Goal: Information Seeking & Learning: Learn about a topic

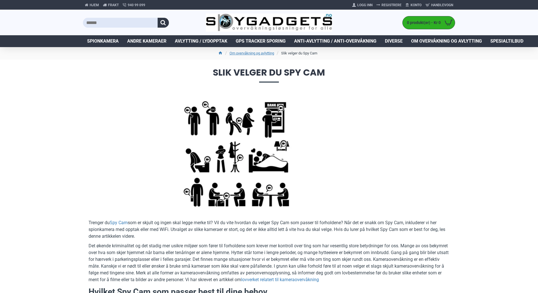
scroll to position [141, 0]
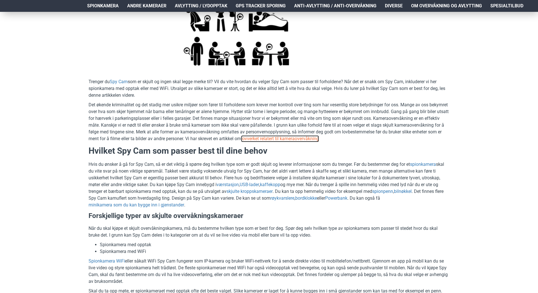
click at [319, 138] on link "lovverket relatert til kameraovervåkning" at bounding box center [280, 138] width 78 height 7
click at [230, 186] on link "værstasjon" at bounding box center [228, 184] width 22 height 7
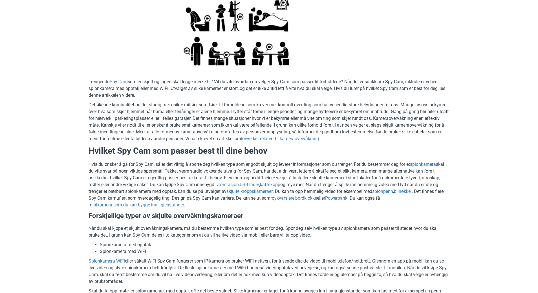
click at [406, 192] on link "bilnøkkel" at bounding box center [403, 191] width 18 height 7
click at [386, 191] on link "spionpenn" at bounding box center [382, 191] width 21 height 7
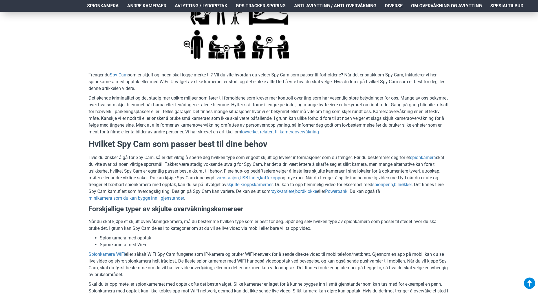
scroll to position [28, 0]
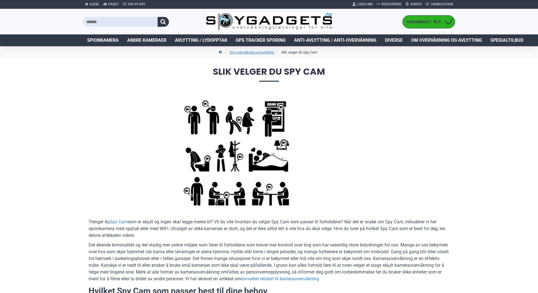
scroll to position [0, 0]
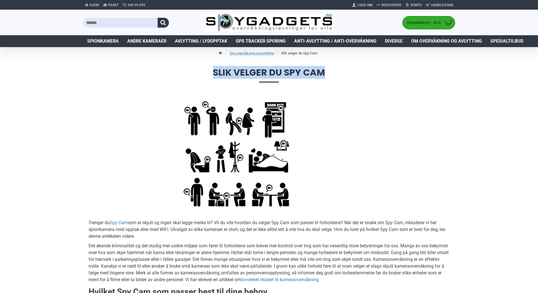
drag, startPoint x: 325, startPoint y: 72, endPoint x: 214, endPoint y: 68, distance: 111.0
click at [214, 68] on span "Slik velger du Spy Cam" at bounding box center [269, 75] width 372 height 14
copy span "Slik velger du Spy Cam"
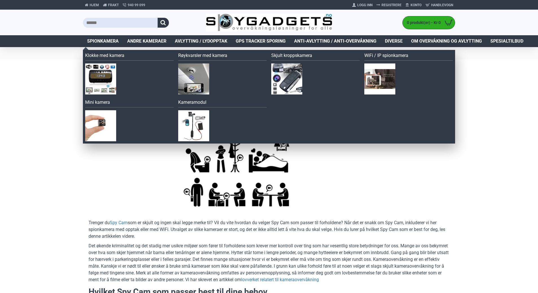
click at [100, 41] on span "Spionkamera" at bounding box center [103, 41] width 32 height 7
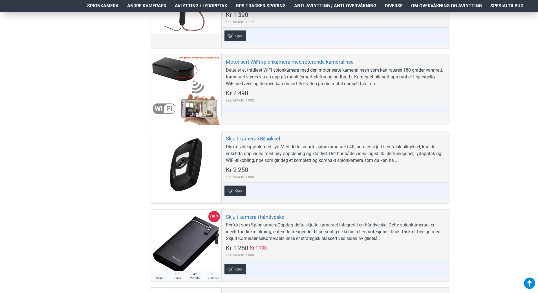
scroll to position [1608, 0]
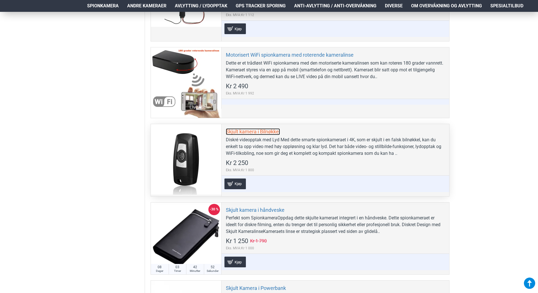
click at [249, 133] on link "Skjult kamera i Bilnøkkel" at bounding box center [253, 131] width 54 height 6
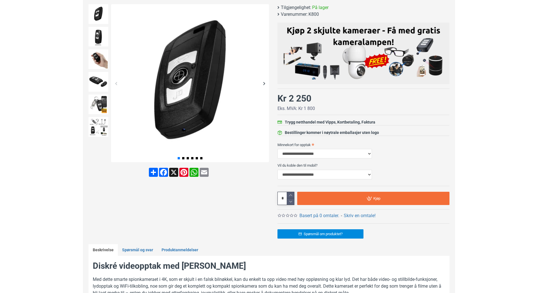
scroll to position [28, 0]
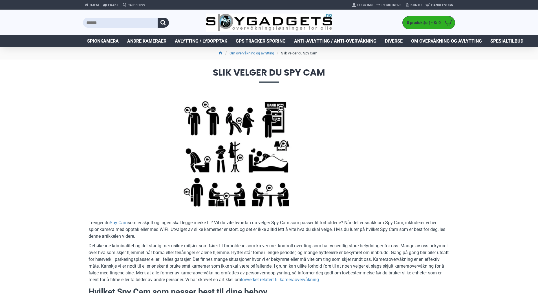
click at [407, 140] on div at bounding box center [269, 152] width 361 height 113
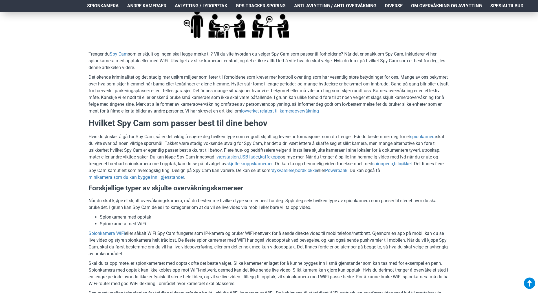
scroll to position [169, 0]
click at [407, 163] on link "bilnøkkel" at bounding box center [403, 163] width 18 height 7
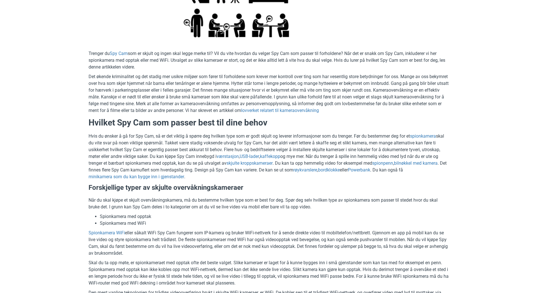
click at [416, 162] on link "bilnøkkel med kamera" at bounding box center [416, 163] width 44 height 7
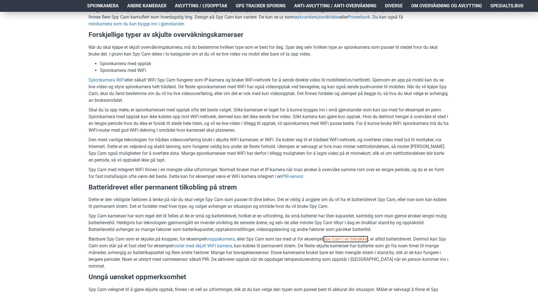
click at [364, 239] on link "Spy Cam i en bilnøkkel" at bounding box center [345, 239] width 45 height 7
drag, startPoint x: 327, startPoint y: 238, endPoint x: 372, endPoint y: 239, distance: 45.7
click at [372, 239] on p "Bærbare Spy Cam som er skjules på kroppen, for eksempel knappekamera , eller Sp…" at bounding box center [269, 253] width 361 height 34
copy p "Spy Cam i en bilnøkkel"
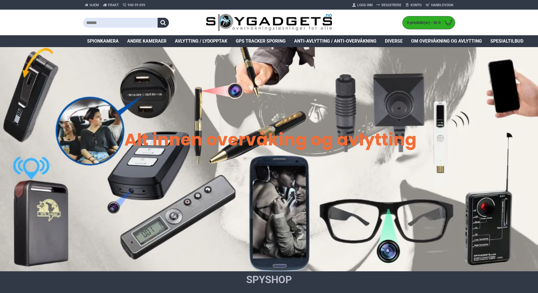
click at [94, 41] on span "Spionkamera" at bounding box center [103, 41] width 32 height 7
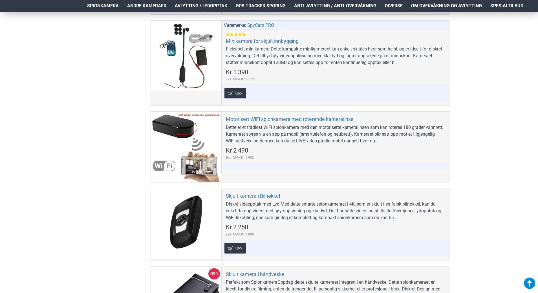
scroll to position [1637, 0]
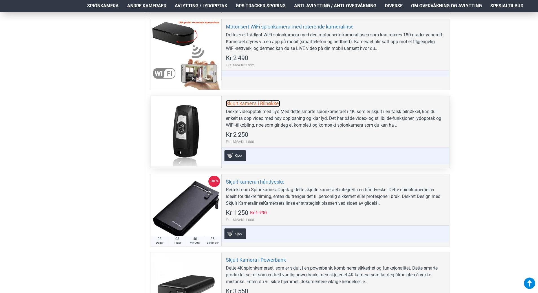
click at [247, 105] on link "Skjult kamera i Bilnøkkel" at bounding box center [253, 103] width 54 height 6
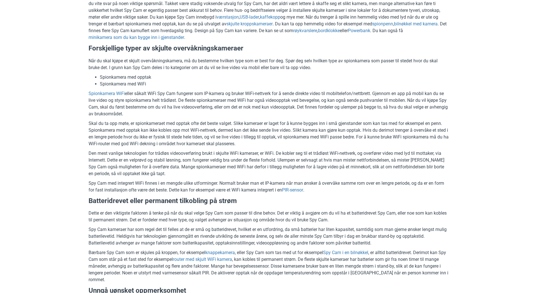
click at [476, 95] on div "Hjem Frakt 940 99 099 Logg Inn Registrere Konto Handlevogn 0 0 produkt(er) - Kr…" at bounding box center [269, 294] width 538 height 1206
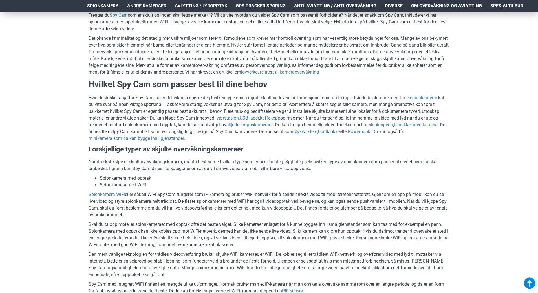
scroll to position [206, 0]
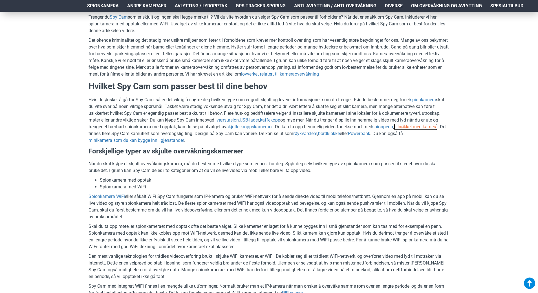
click at [437, 127] on link "bilnøkkel med kamera" at bounding box center [416, 127] width 44 height 7
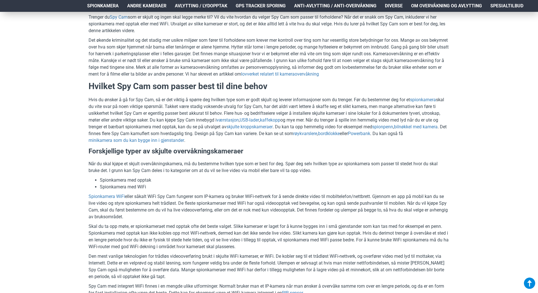
scroll to position [415, 0]
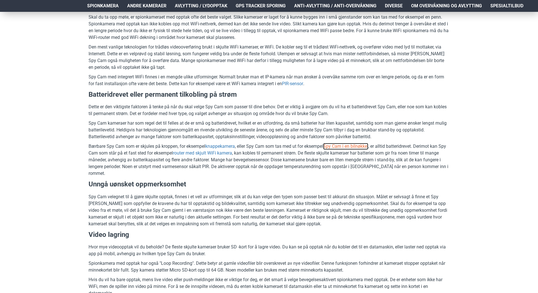
click at [357, 147] on link "Spy Cam i en bilnøkkel" at bounding box center [345, 146] width 45 height 7
drag, startPoint x: 307, startPoint y: 146, endPoint x: 372, endPoint y: 150, distance: 65.3
click at [372, 150] on p "Bærbare Spy Cam som er skjules på kroppen, for eksempel knappekamera , eller Sp…" at bounding box center [269, 160] width 361 height 34
copy p "eksempel Spy Cam i en bilnøkkel"
click at [368, 166] on p "Bærbare Spy Cam som er skjules på kroppen, for eksempel knappekamera , eller Sp…" at bounding box center [269, 160] width 361 height 34
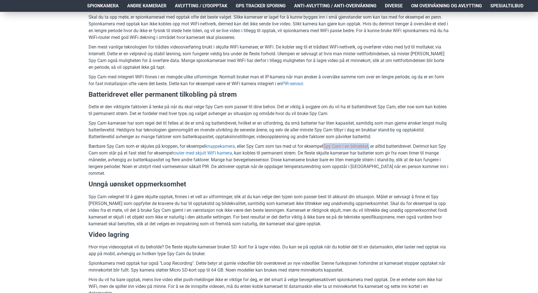
drag, startPoint x: 373, startPoint y: 145, endPoint x: 329, endPoint y: 145, distance: 44.6
click at [329, 145] on p "Bærbare Spy Cam som er skjules på kroppen, for eksempel knappekamera , eller Sp…" at bounding box center [269, 160] width 361 height 34
copy p "Spy Cam i en bilnøkkel ,"
click at [487, 95] on div "Hjem Frakt 940 99 099 Logg Inn Registrere Konto Handlevogn 0 0 produkt(er) - Kr…" at bounding box center [269, 194] width 538 height 1194
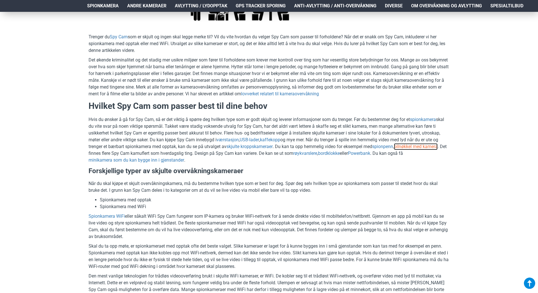
click at [433, 148] on link "bilnøkkel med kamera" at bounding box center [416, 146] width 44 height 7
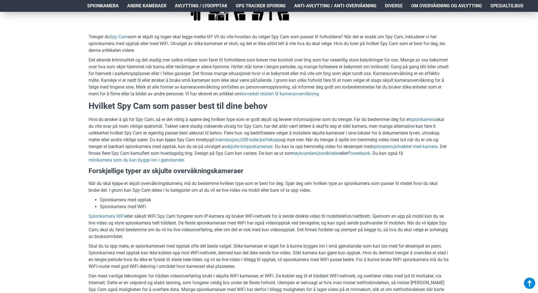
scroll to position [415, 0]
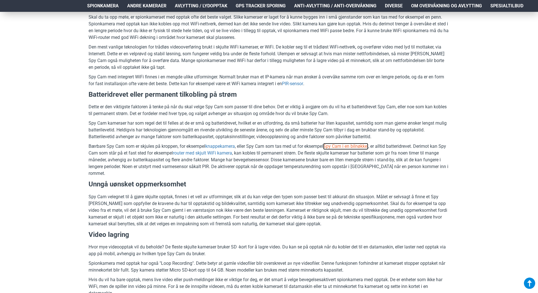
click at [366, 147] on link "Spy Cam i en bilnøkkel" at bounding box center [345, 146] width 45 height 7
